Goal: Feedback & Contribution: Submit feedback/report problem

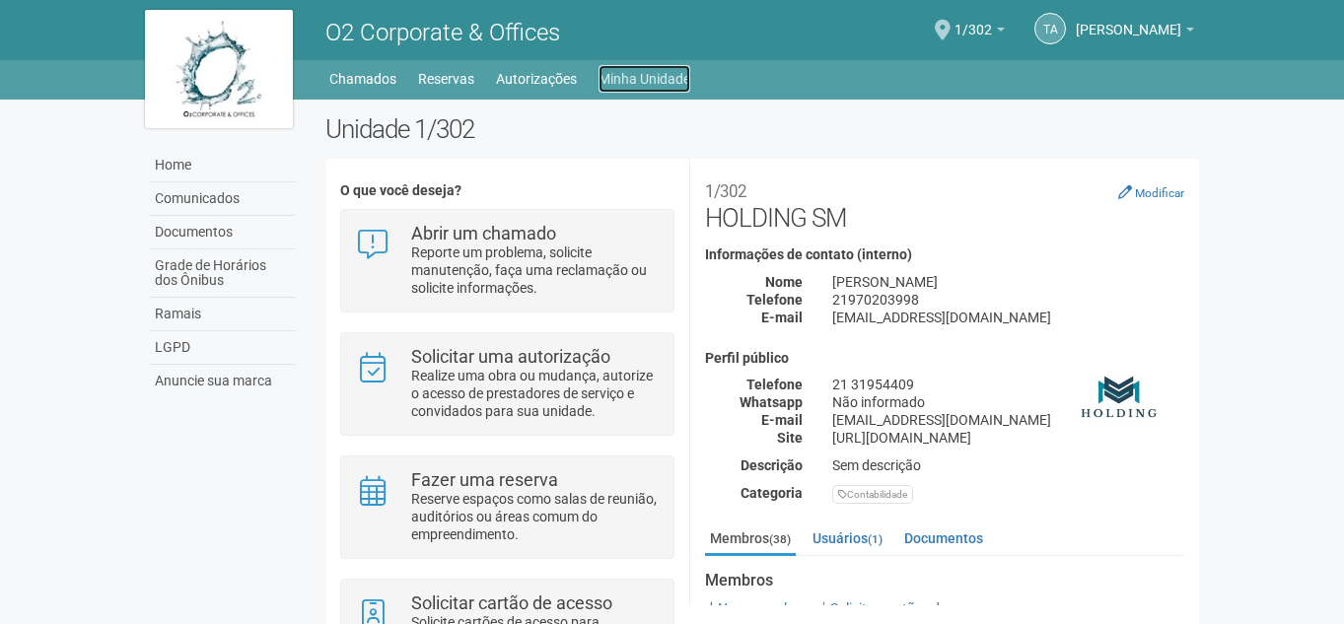
click at [628, 82] on link "Minha Unidade" at bounding box center [645, 79] width 92 height 28
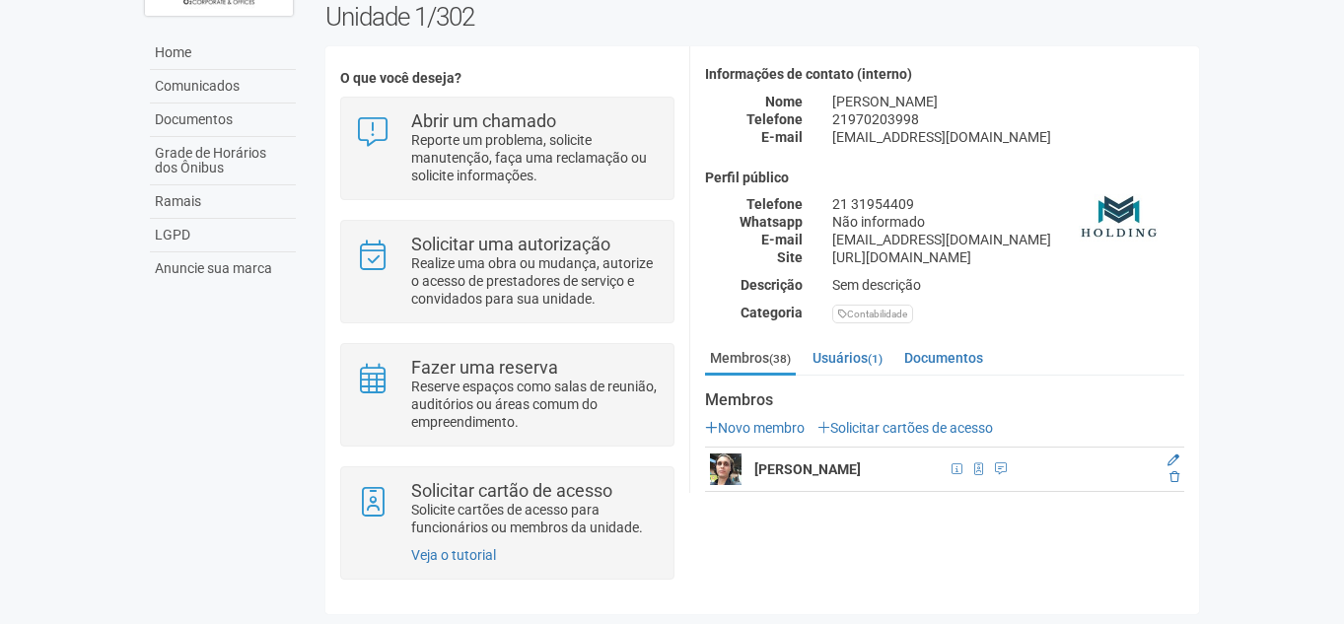
scroll to position [99, 0]
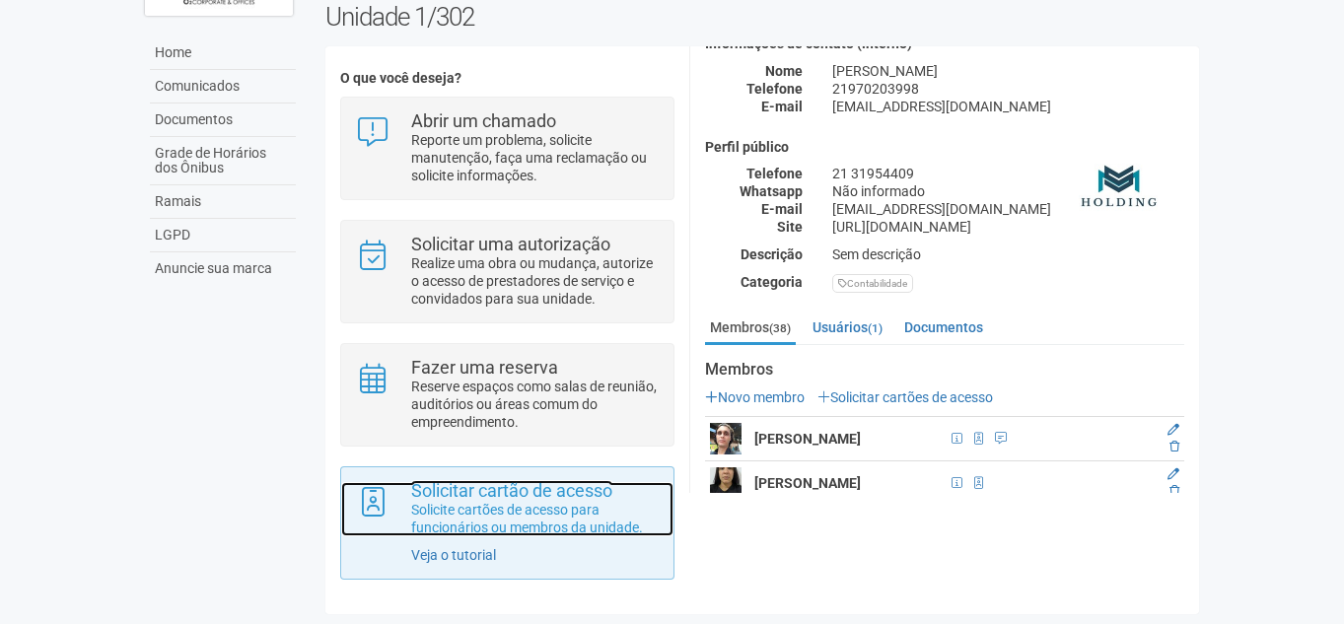
click at [586, 533] on p "Solicite cartões de acesso para funcionários ou membros da unidade." at bounding box center [534, 518] width 247 height 35
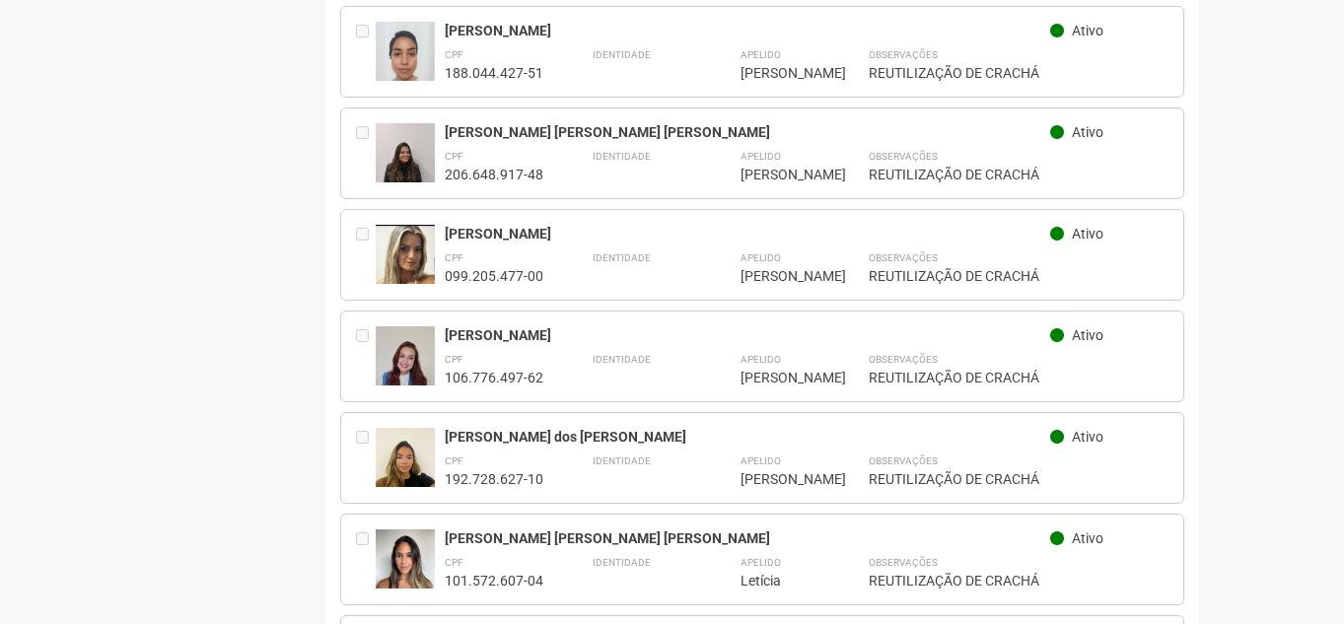
scroll to position [3254, 0]
click at [658, 247] on div "Identidade" at bounding box center [642, 265] width 99 height 37
click at [376, 224] on img at bounding box center [405, 262] width 59 height 76
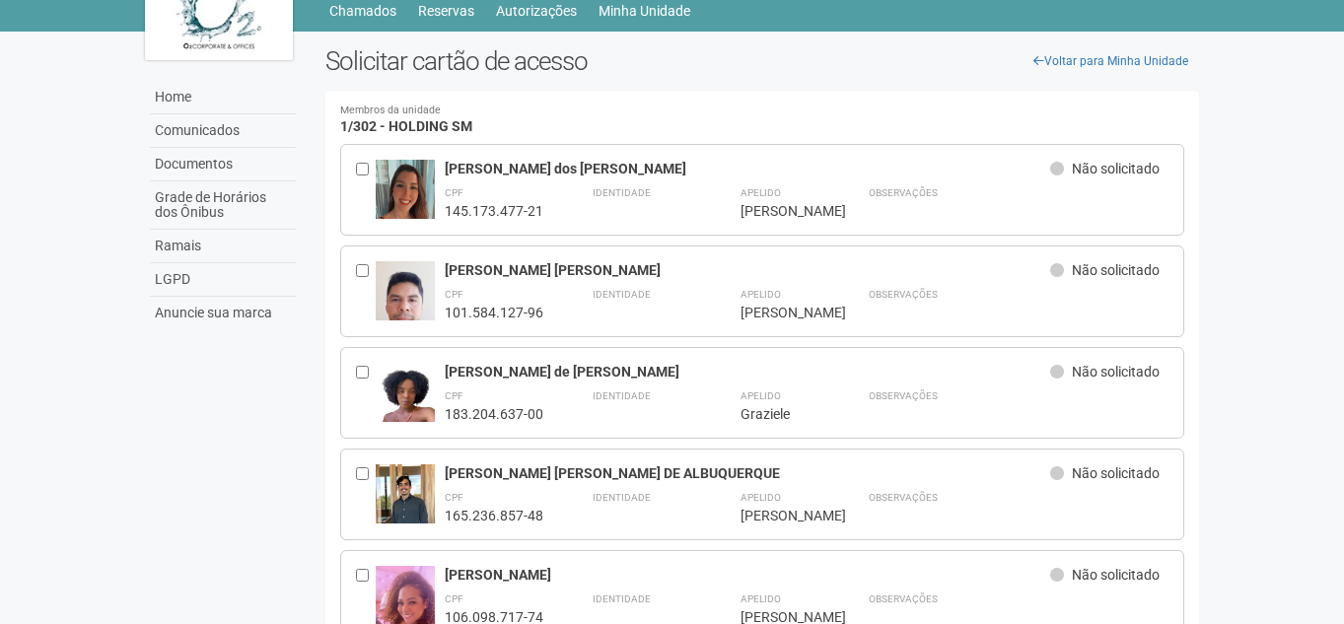
scroll to position [0, 0]
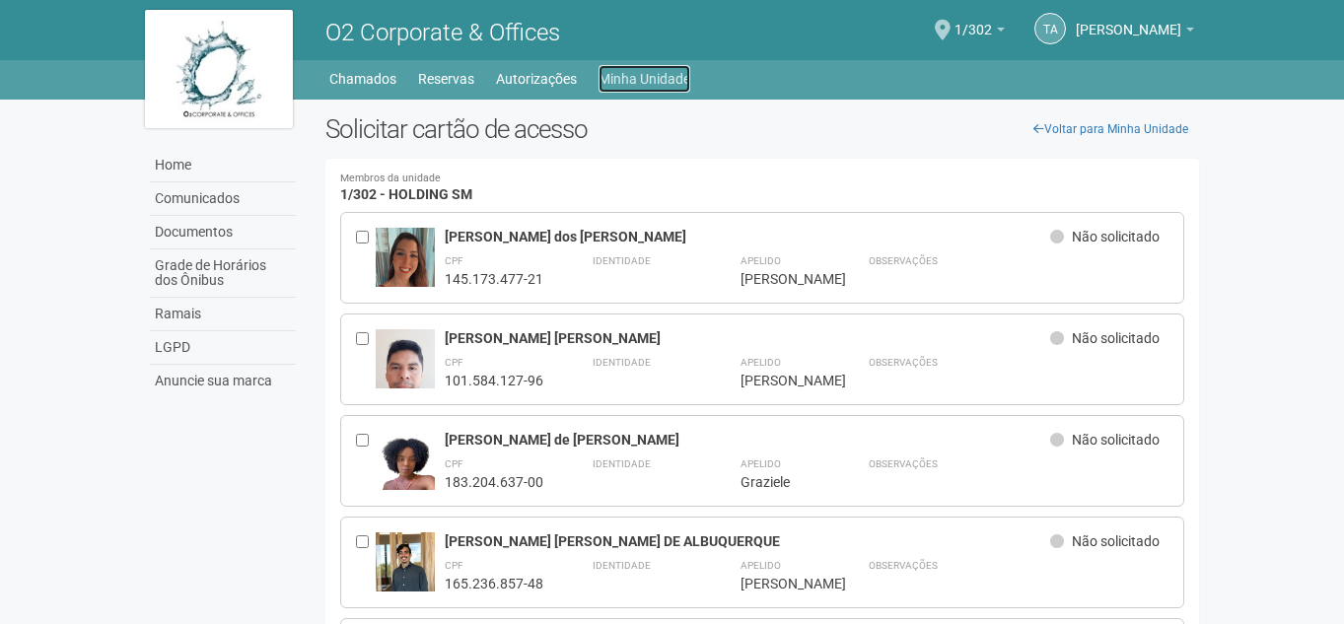
click at [645, 84] on link "Minha Unidade" at bounding box center [645, 79] width 92 height 28
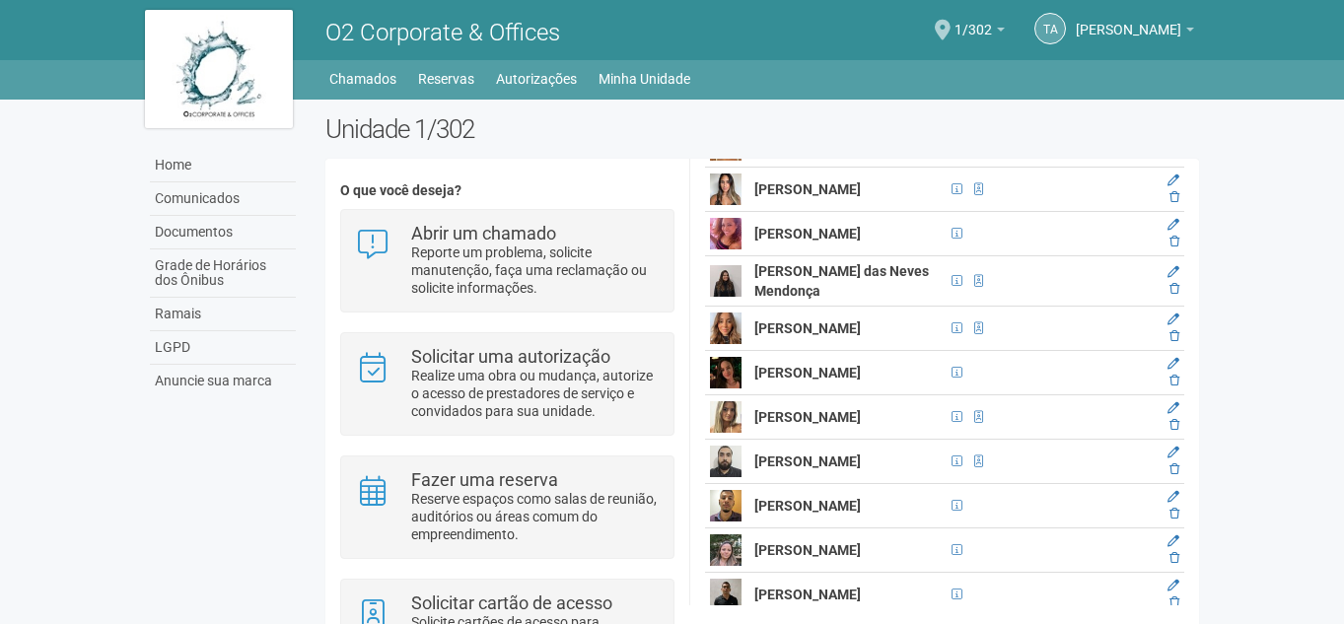
scroll to position [1282, 0]
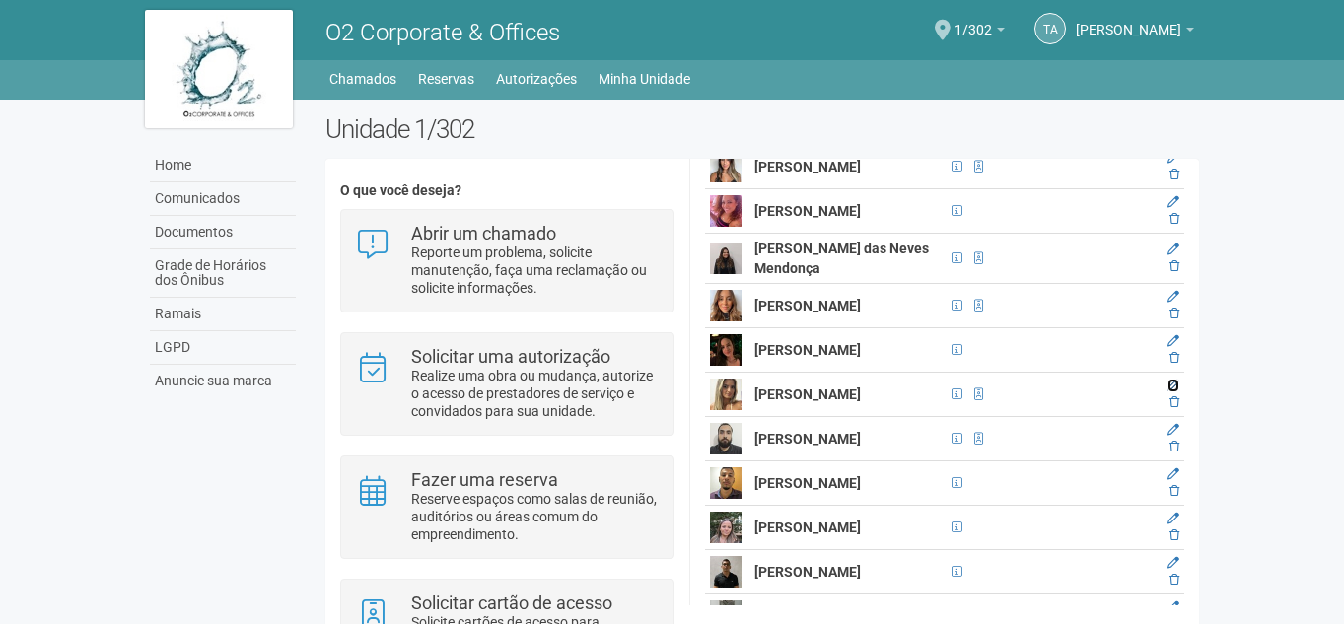
click at [1174, 391] on icon at bounding box center [1173, 386] width 12 height 12
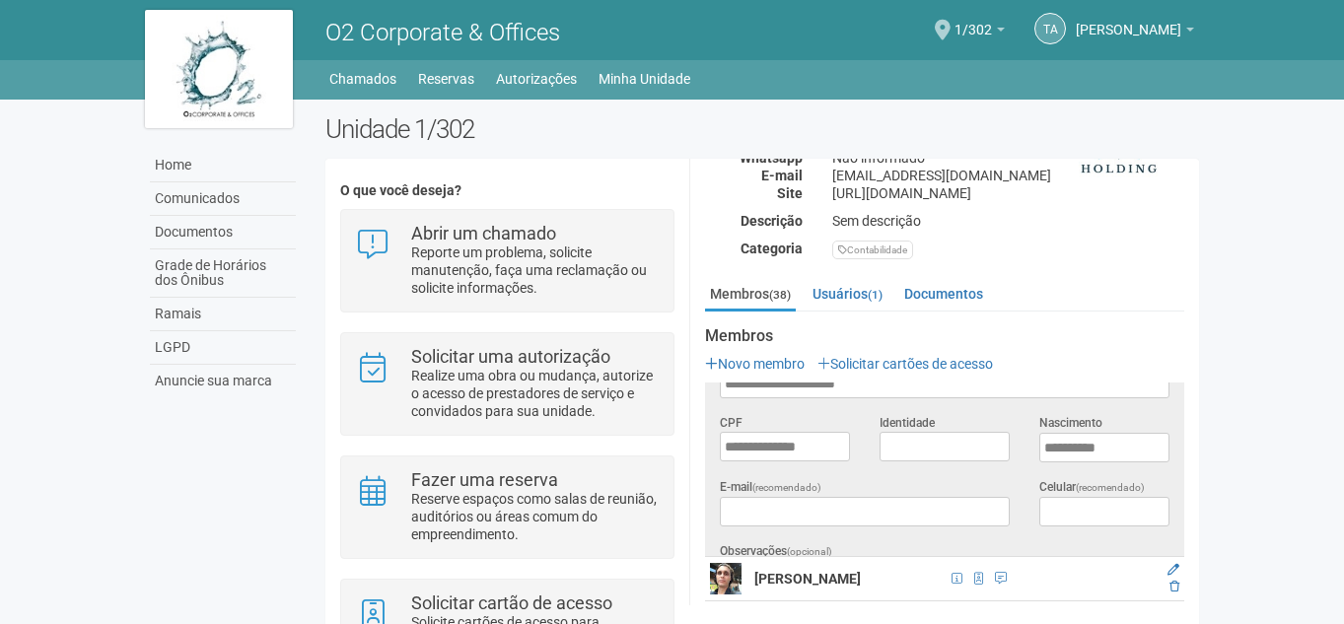
scroll to position [0, 0]
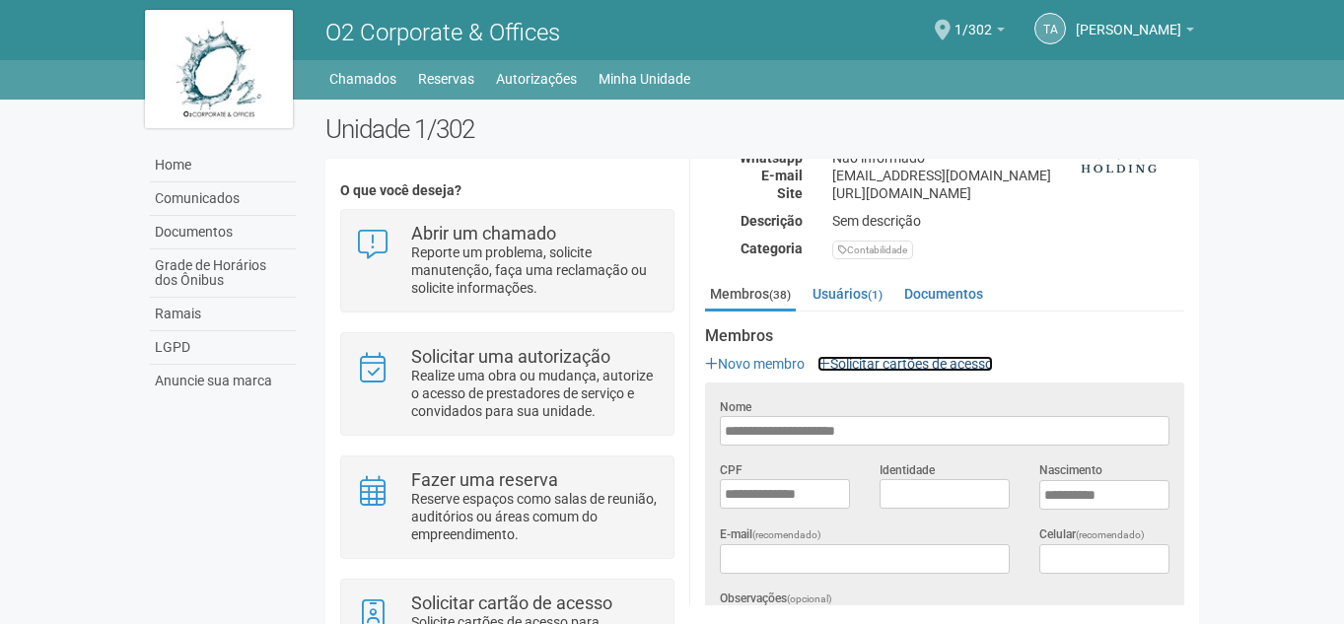
click at [915, 360] on link "Solicitar cartões de acesso" at bounding box center [905, 364] width 176 height 16
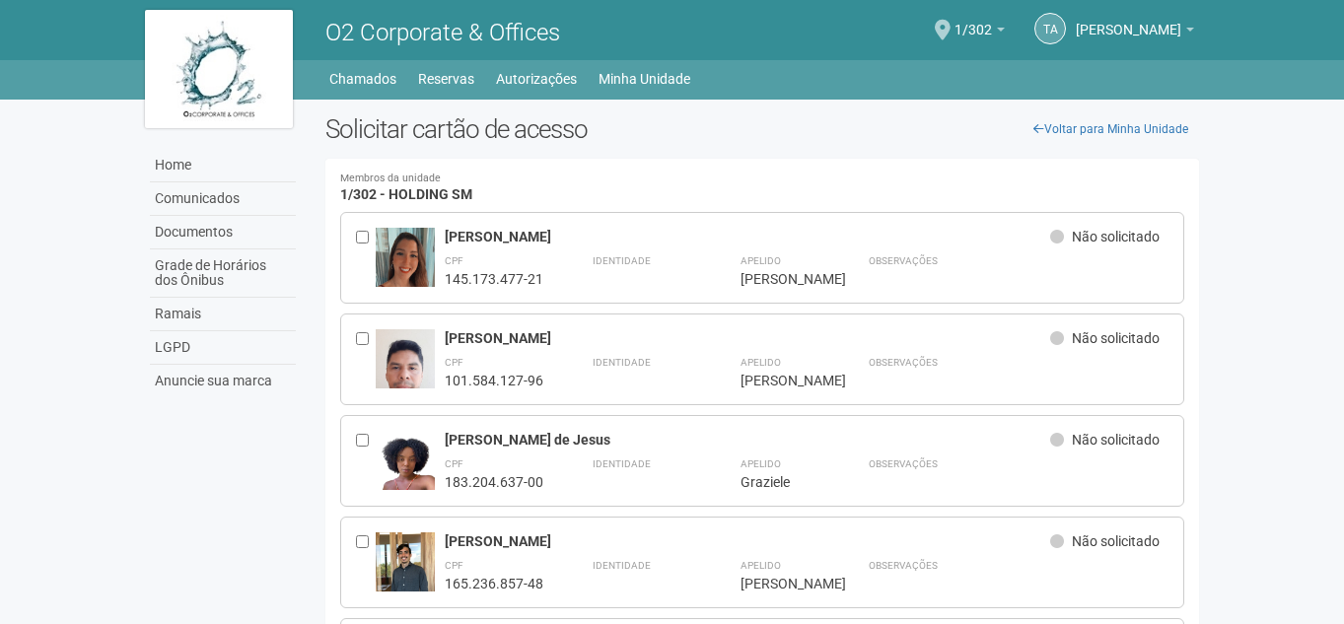
click at [1262, 166] on body "Aguarde... O2 Corporate & Offices TA [PERSON_NAME] [PERSON_NAME] [PERSON_NAME][…" at bounding box center [672, 312] width 1344 height 624
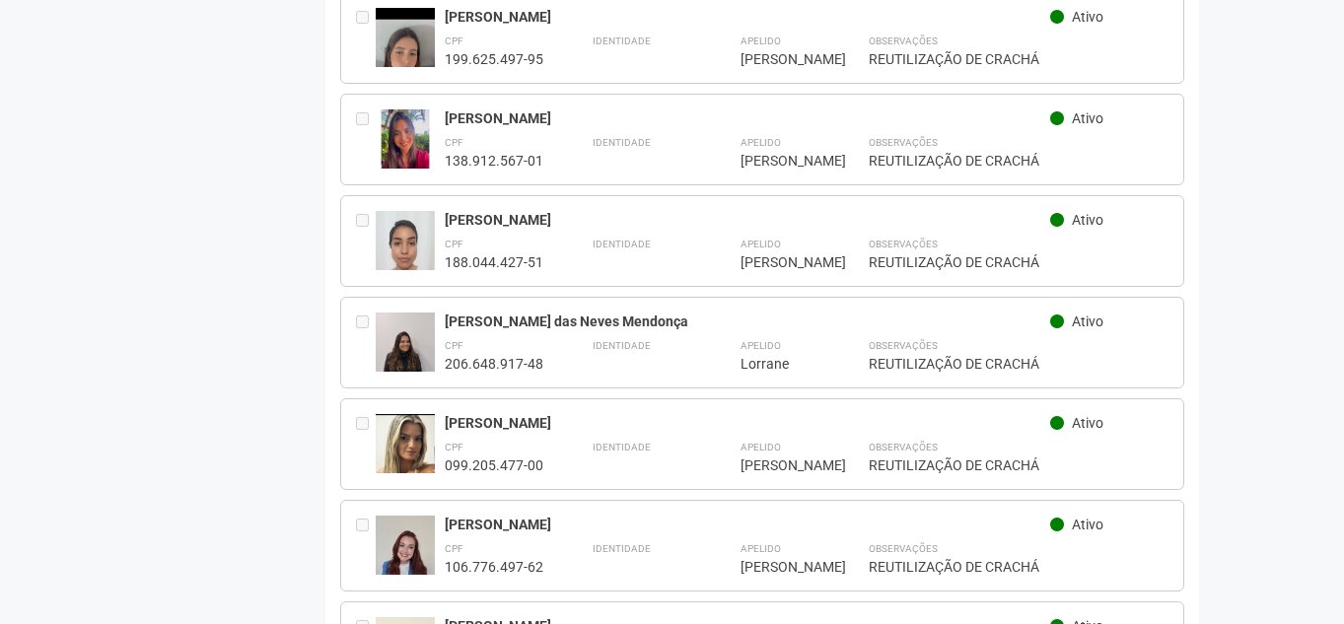
scroll to position [3155, 0]
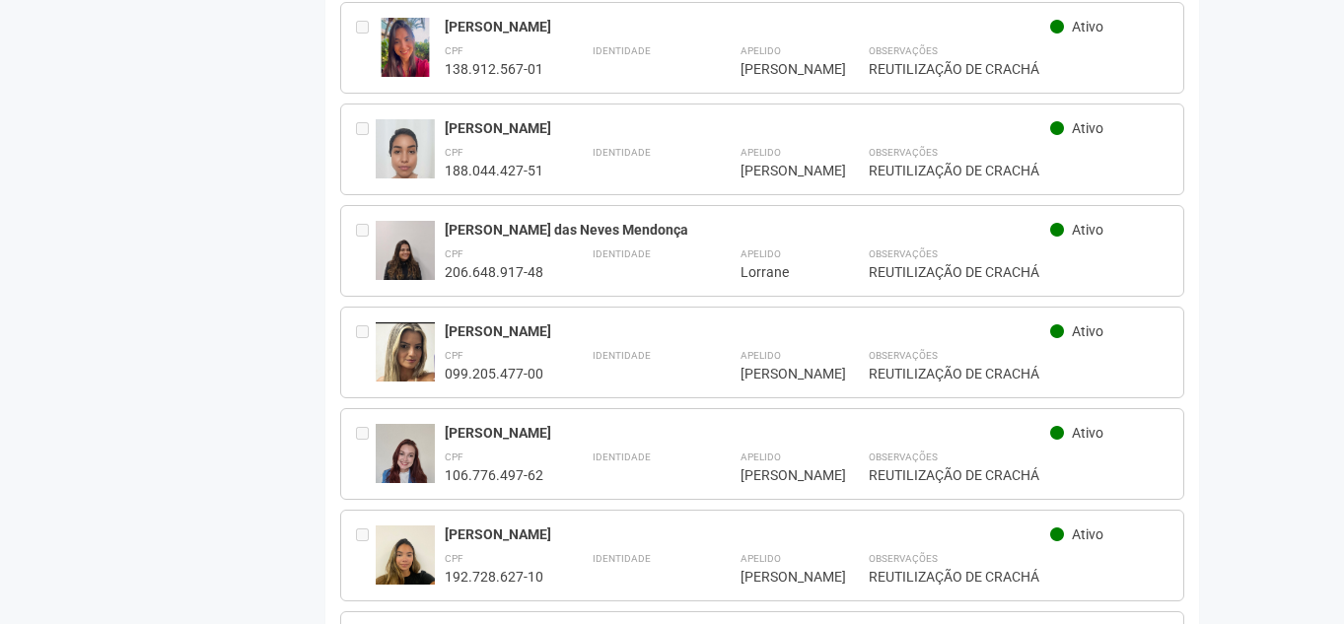
click at [625, 322] on div "[PERSON_NAME]" at bounding box center [748, 331] width 606 height 18
click at [577, 322] on div "[PERSON_NAME]" at bounding box center [748, 331] width 606 height 18
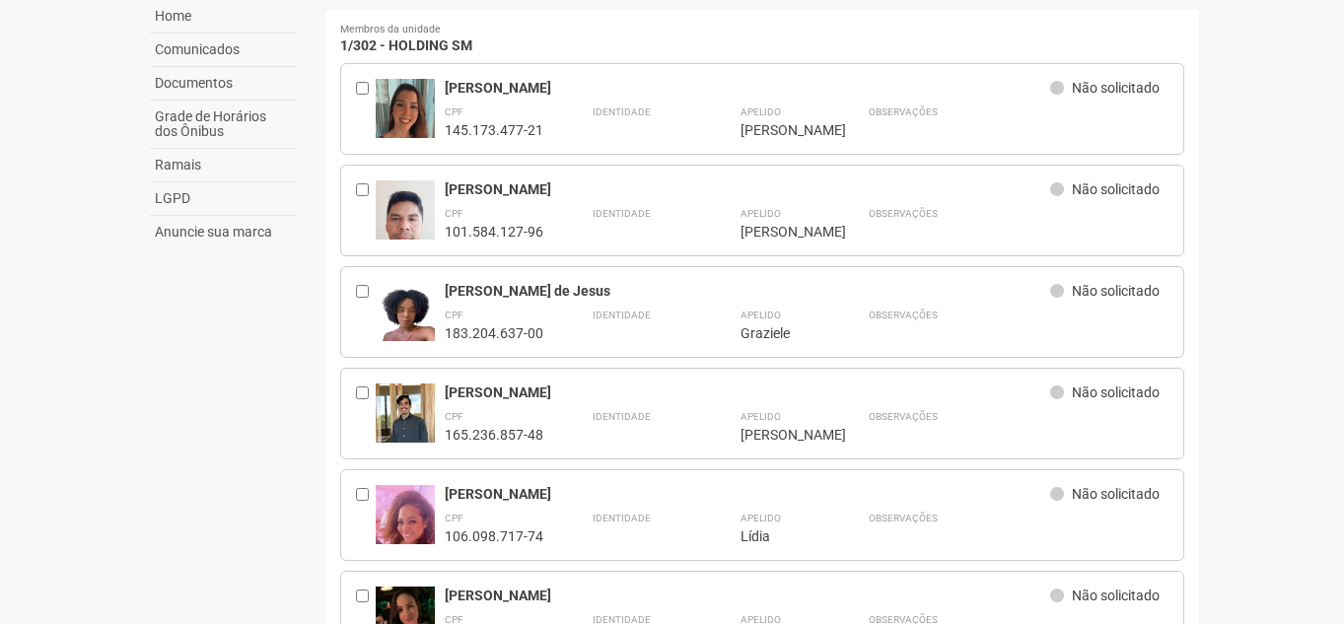
scroll to position [0, 0]
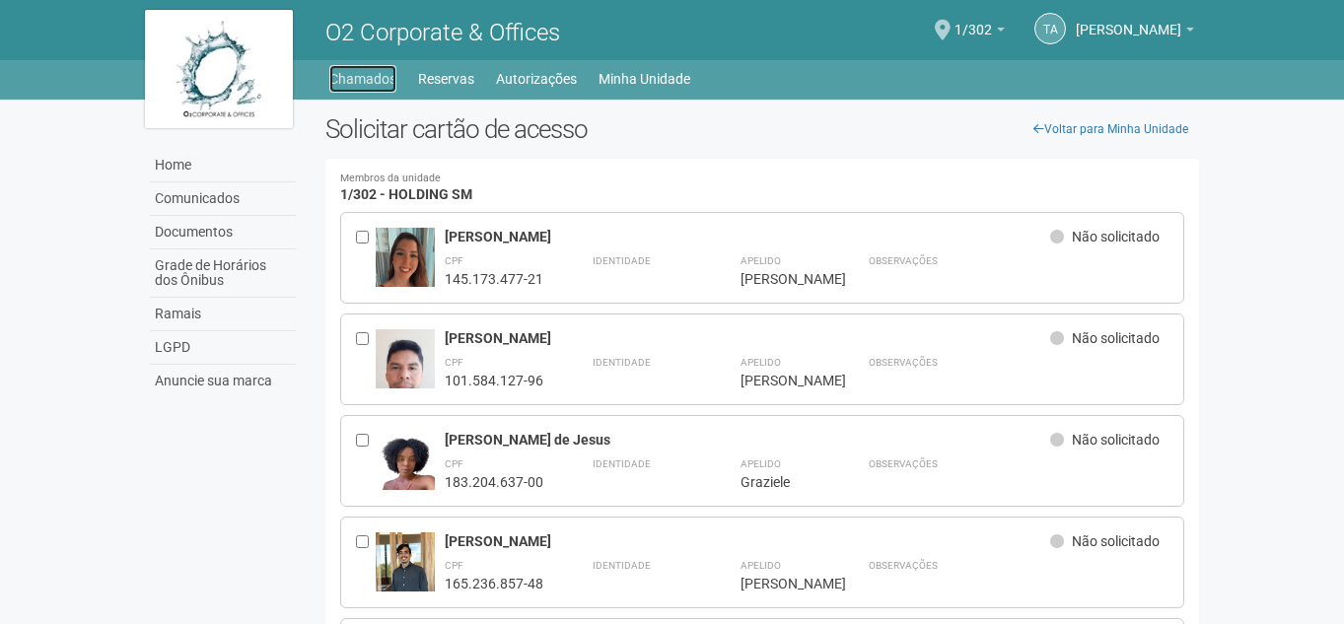
click at [362, 71] on link "Chamados" at bounding box center [362, 79] width 67 height 28
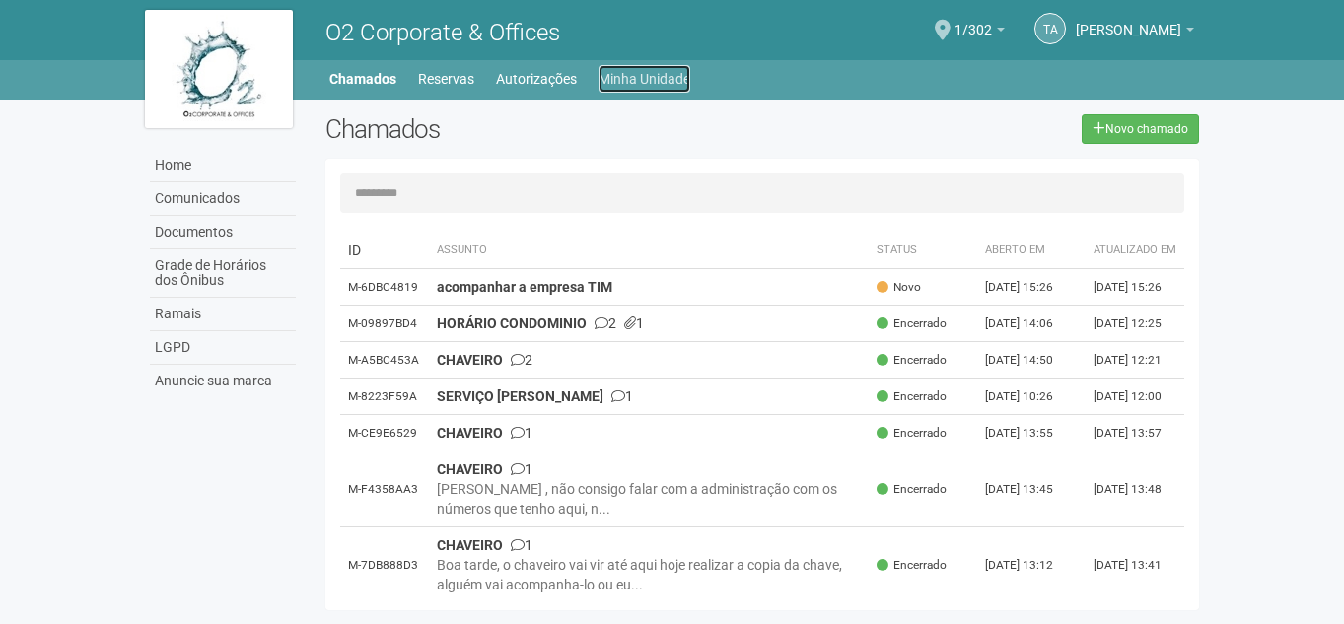
click at [609, 80] on link "Minha Unidade" at bounding box center [645, 79] width 92 height 28
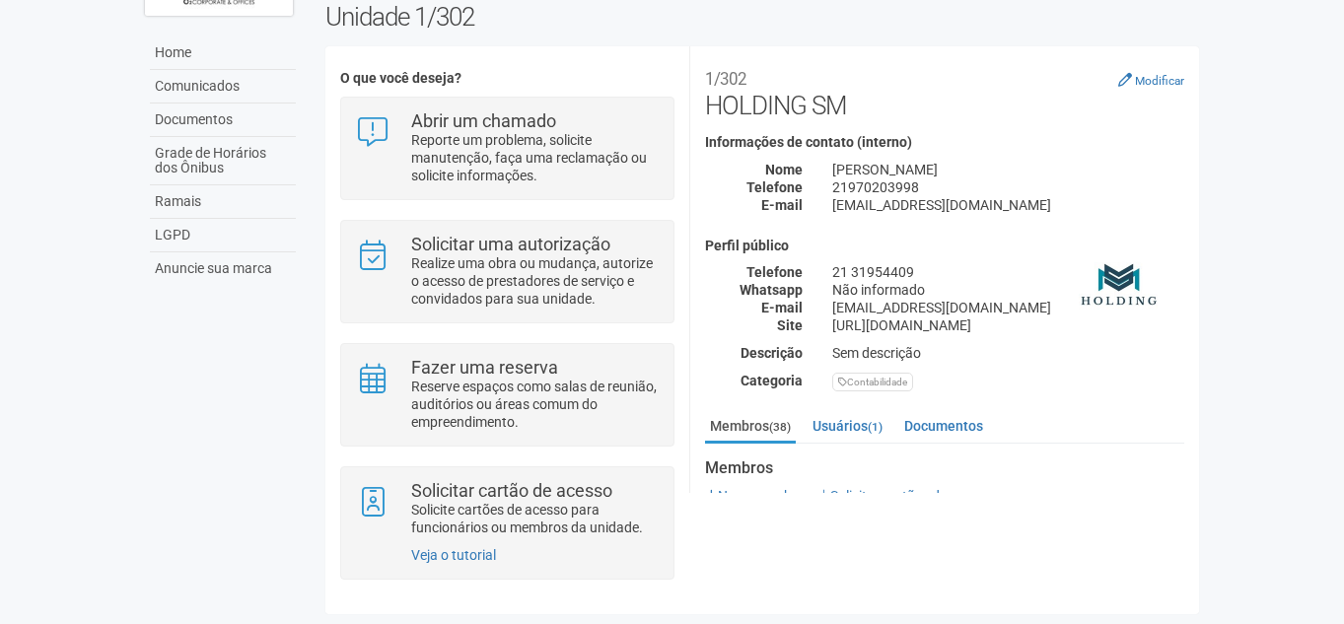
scroll to position [116, 0]
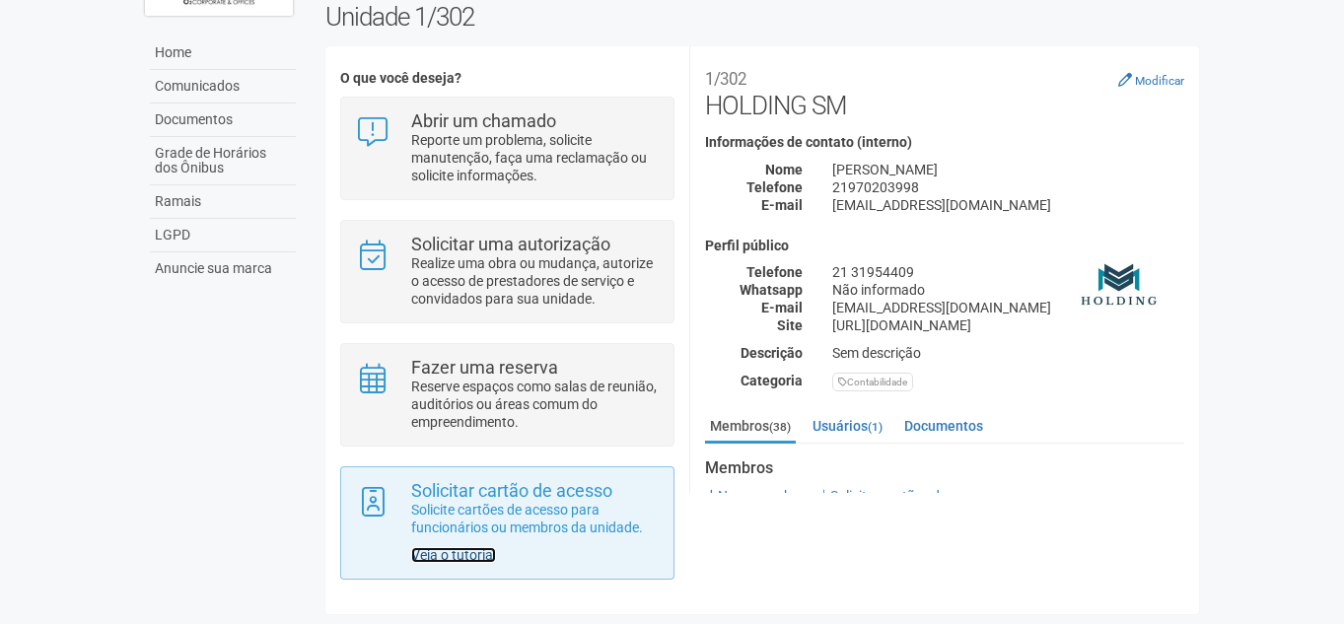
click at [468, 555] on link "Veja o tutorial" at bounding box center [453, 555] width 85 height 16
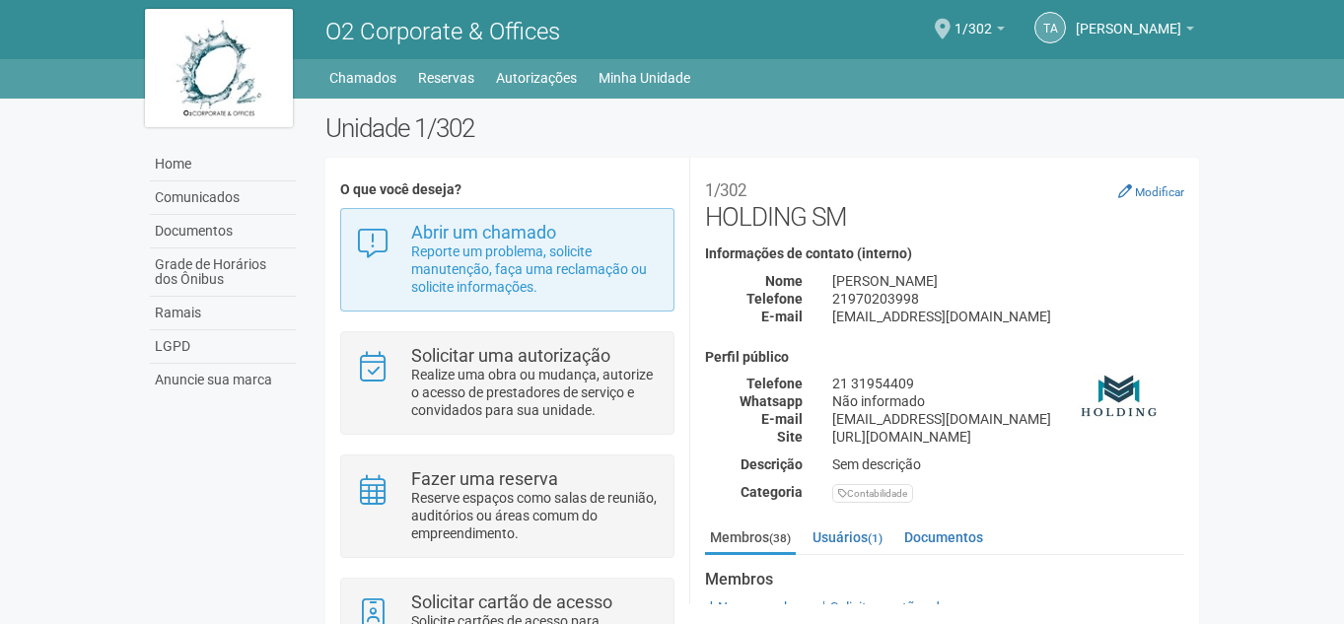
scroll to position [0, 0]
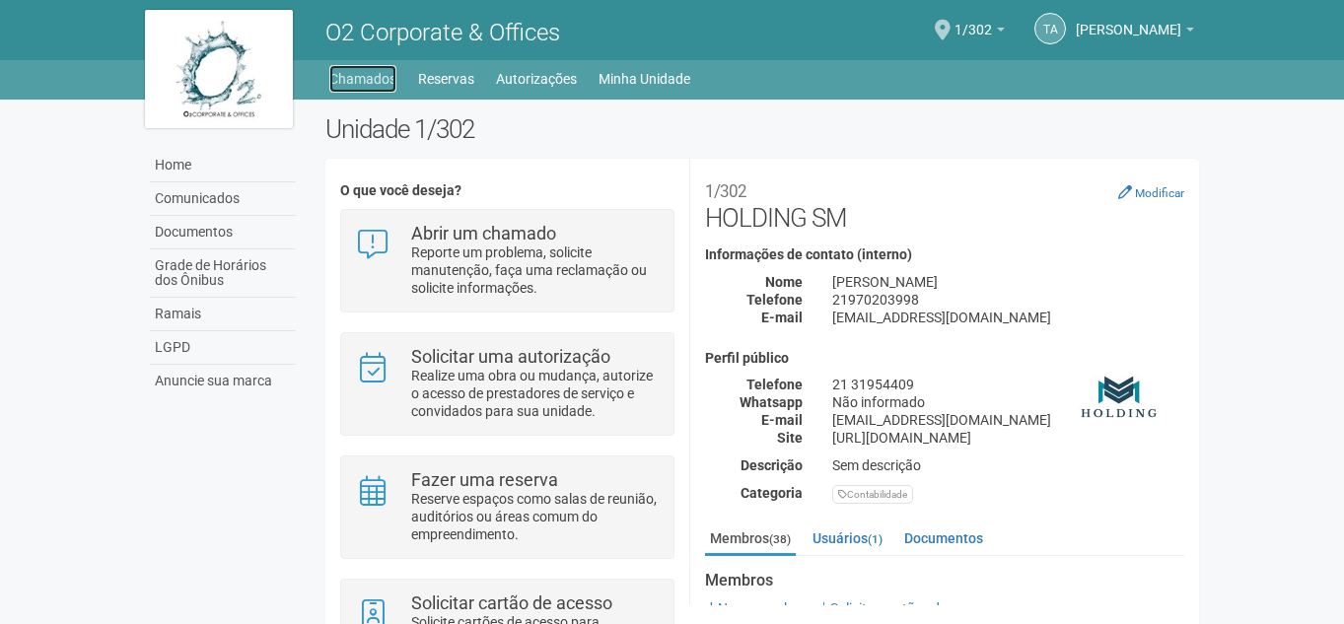
click at [363, 90] on link "Chamados" at bounding box center [362, 79] width 67 height 28
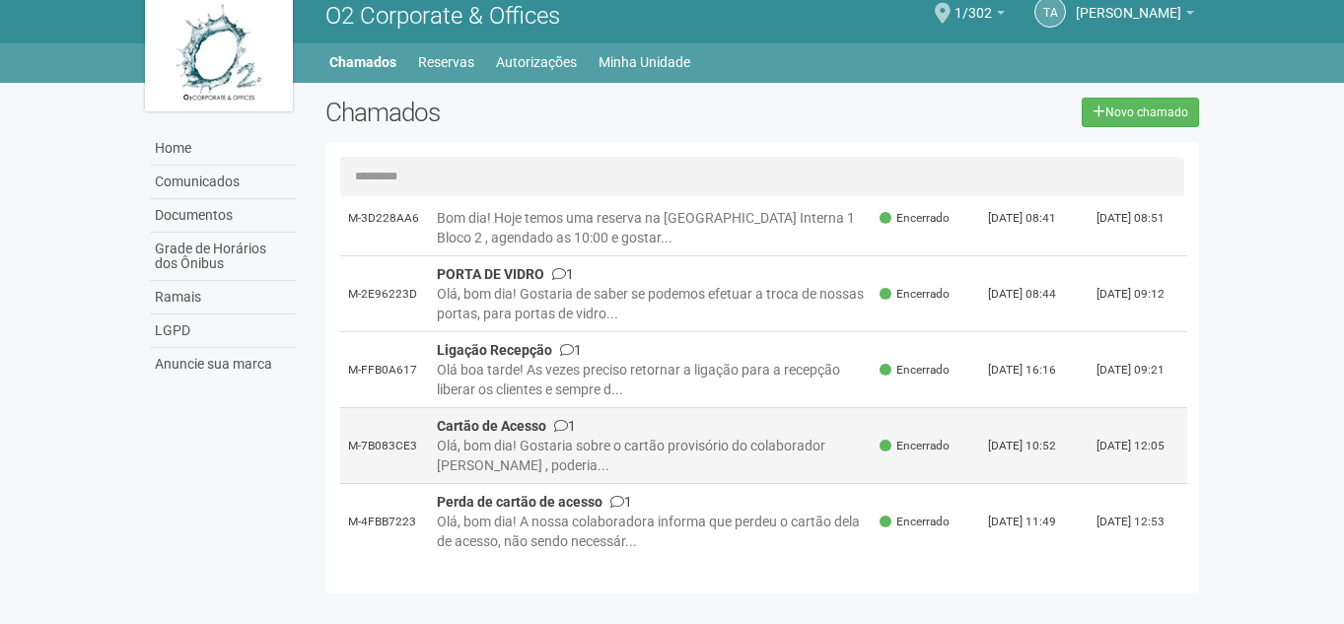
scroll to position [31, 0]
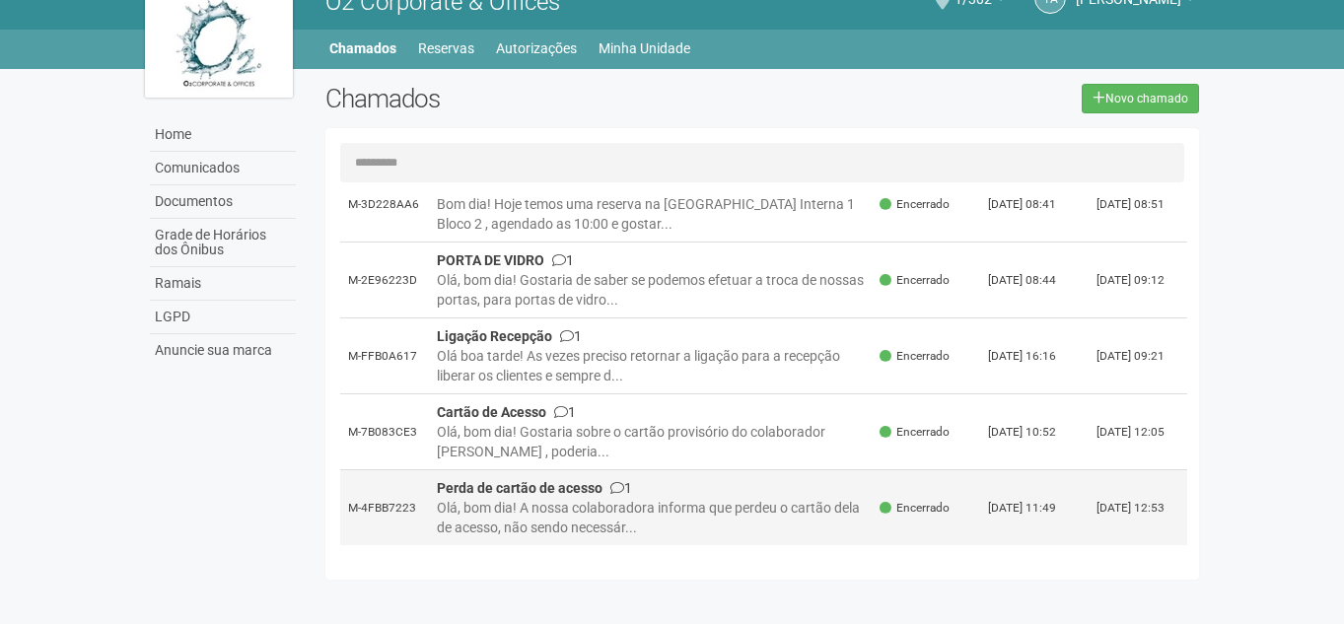
click at [727, 499] on div "Olá, bom dia! A nossa colaboradora informa que perdeu o cartão dela de acesso, …" at bounding box center [651, 517] width 428 height 39
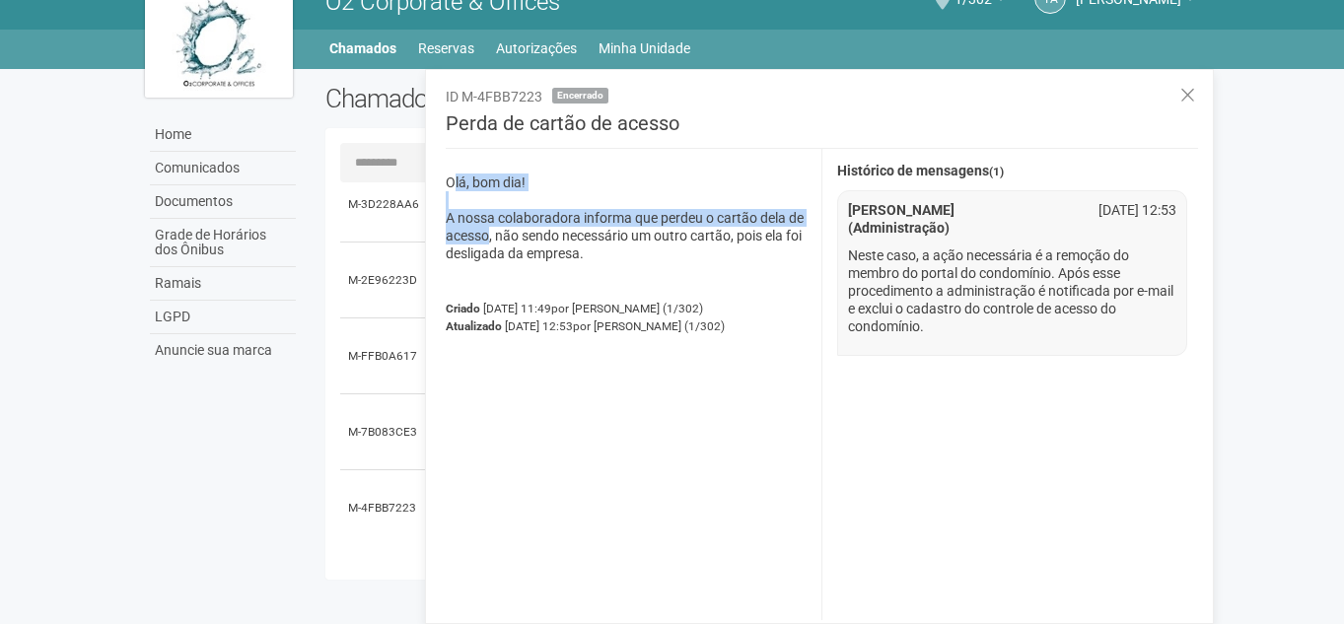
drag, startPoint x: 488, startPoint y: 233, endPoint x: 439, endPoint y: 178, distance: 73.3
click at [439, 178] on div "Olá, bom dia! A nossa colaboradora informa que perdeu o cartão dela de acesso, …" at bounding box center [626, 384] width 391 height 471
copy p "Olá, bom dia! A nossa colaboradora informa que perdeu o cartão dela de acesso"
click at [1184, 94] on icon at bounding box center [1187, 96] width 15 height 20
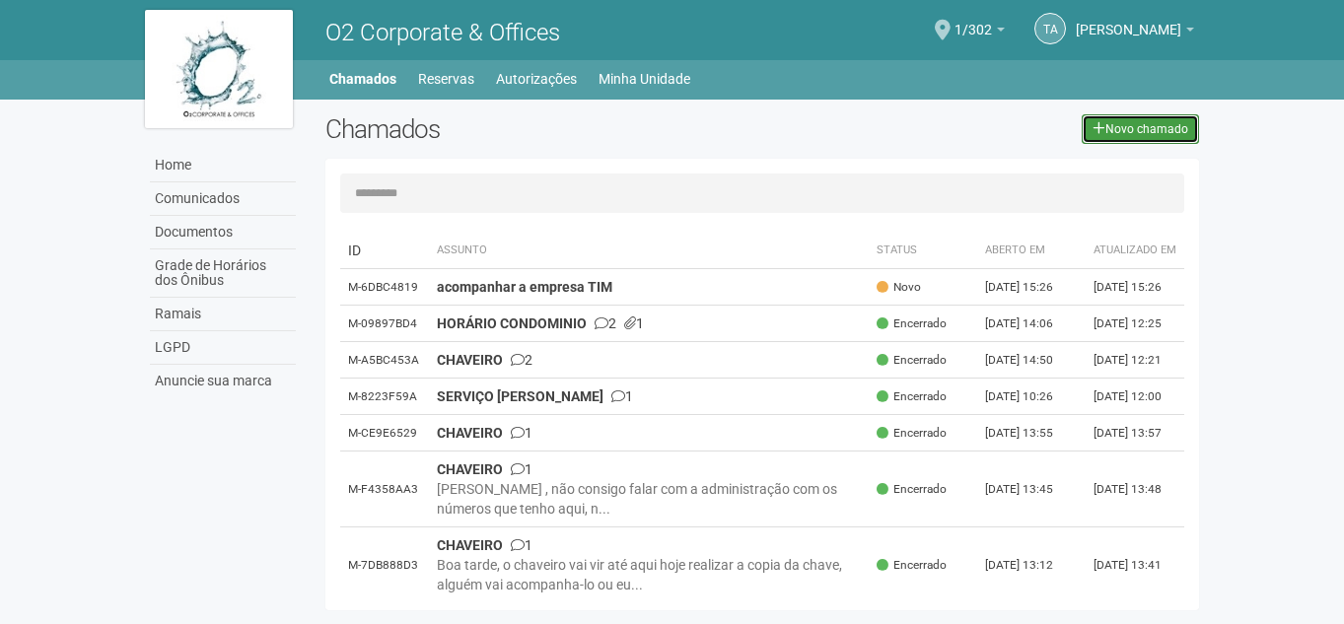
click at [1137, 115] on link "Novo chamado" at bounding box center [1140, 129] width 117 height 30
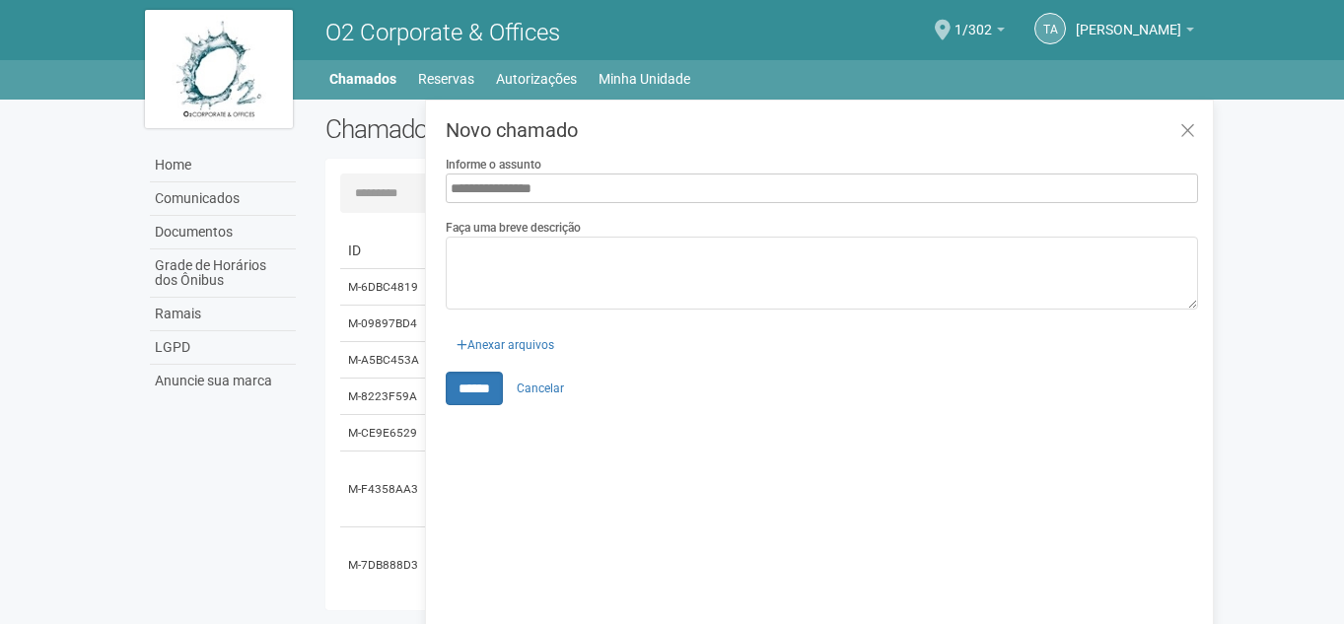
type input "**********"
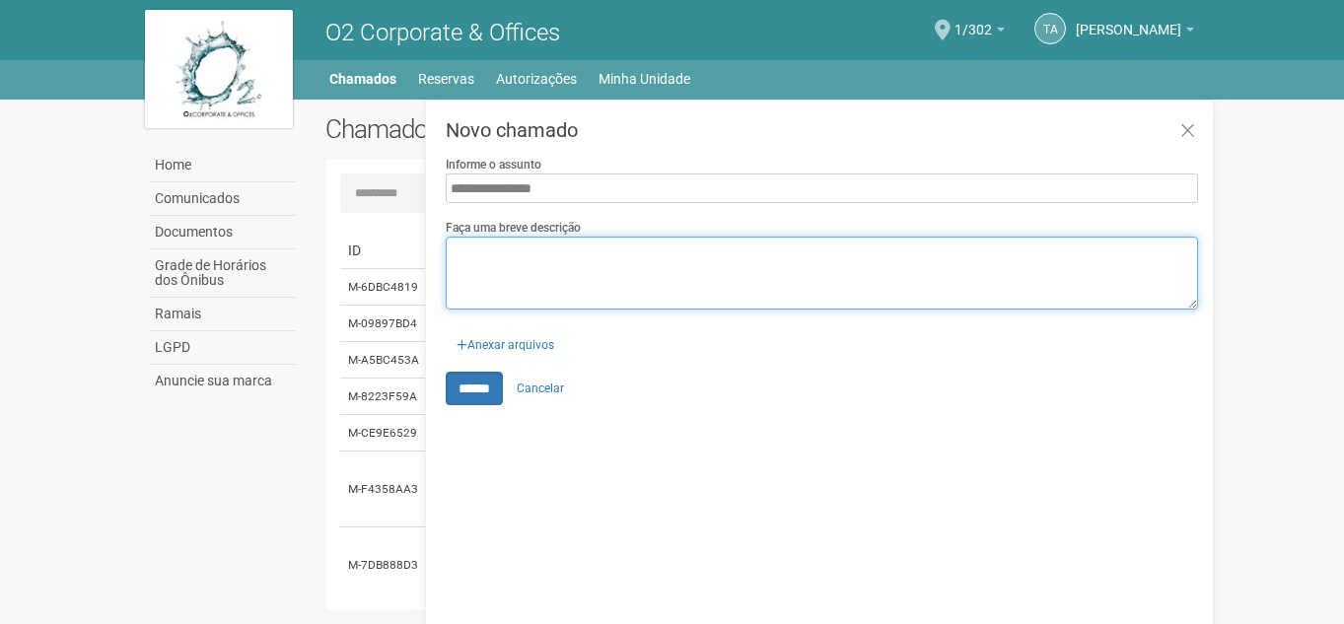
click at [597, 278] on textarea "Faça uma breve descrição" at bounding box center [822, 273] width 752 height 73
paste textarea "**********"
click at [586, 288] on textarea "**********" at bounding box center [822, 273] width 752 height 73
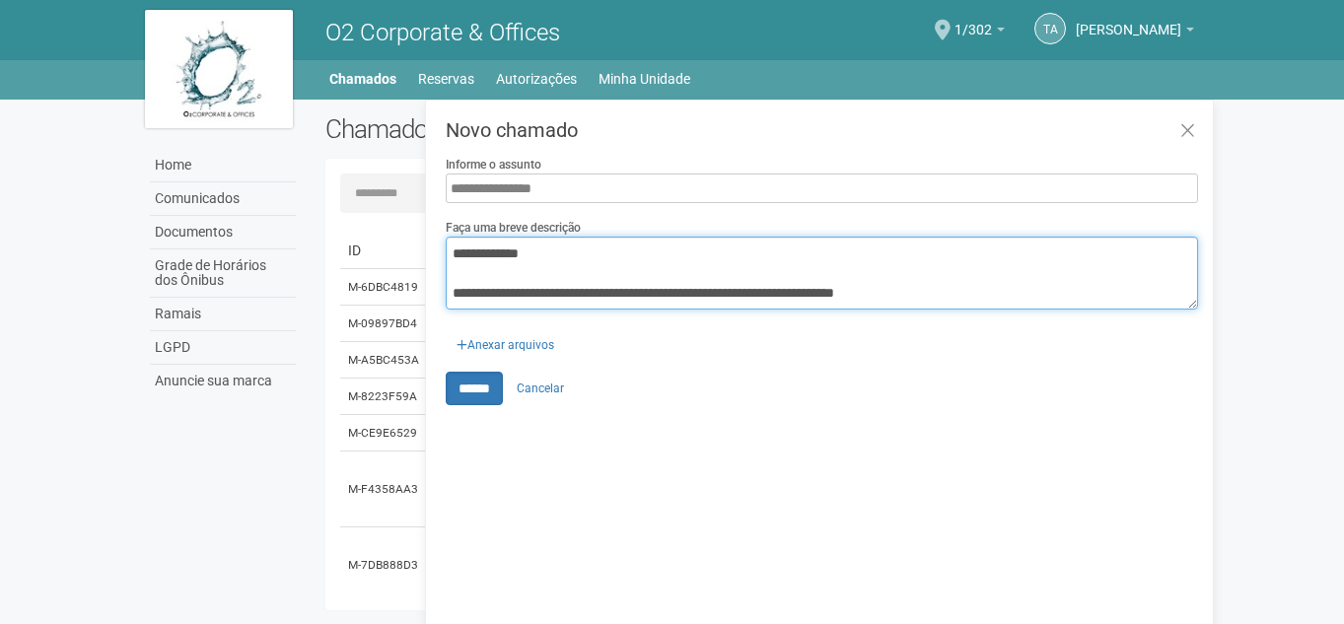
click at [983, 291] on textarea "**********" at bounding box center [822, 273] width 752 height 73
type textarea "**********"
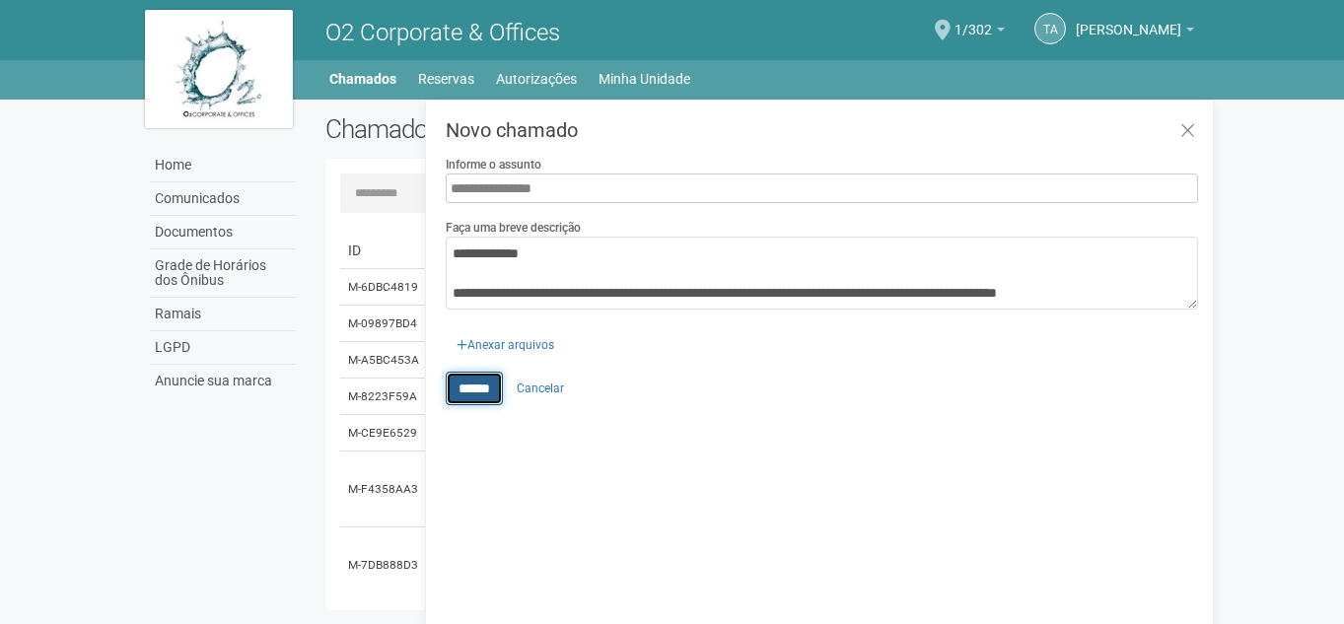
click at [470, 388] on input "******" at bounding box center [474, 389] width 57 height 34
type input "**********"
